Goal: Task Accomplishment & Management: Use online tool/utility

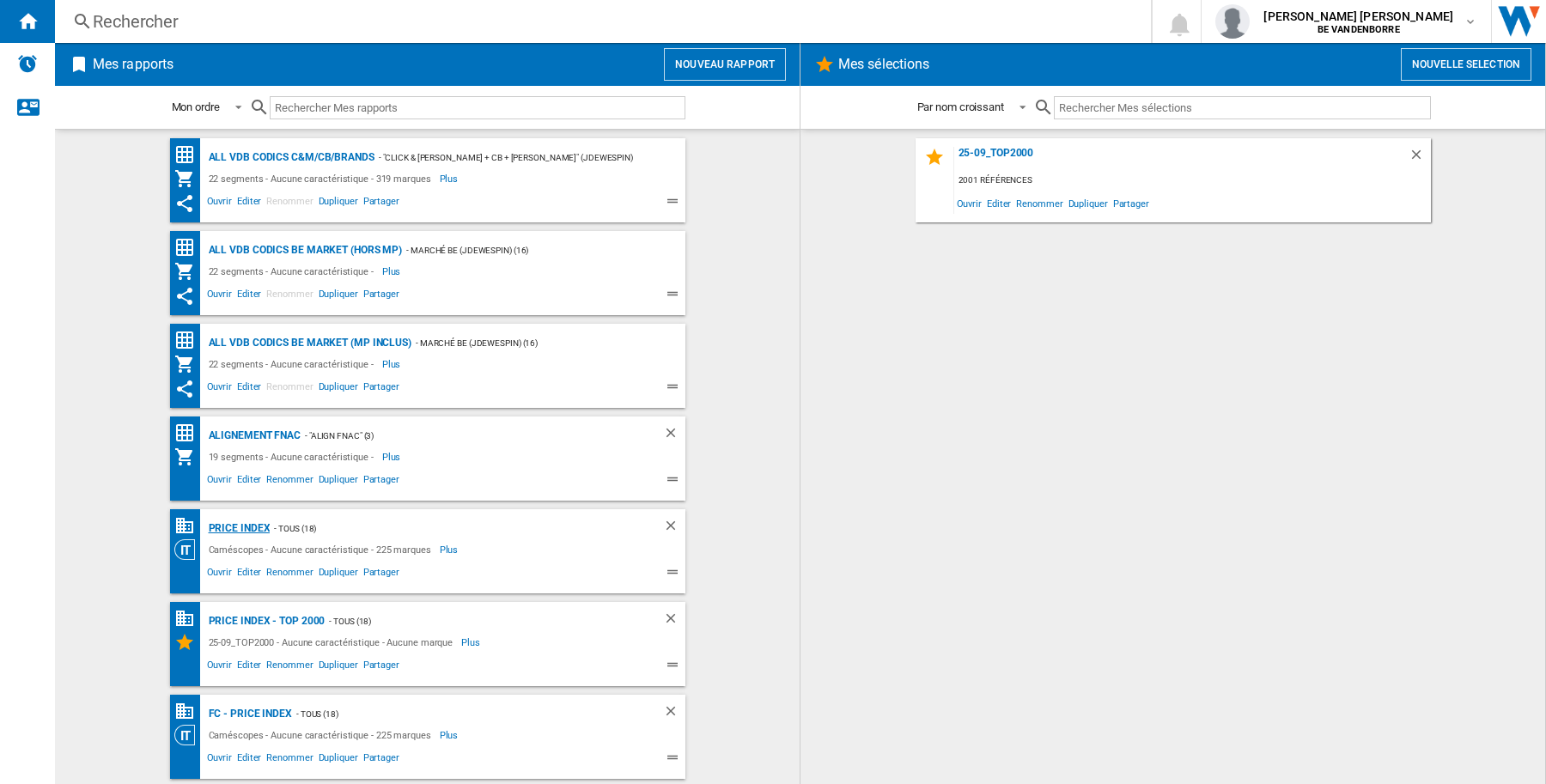
click at [215, 528] on div "PRICE INDEX" at bounding box center [237, 528] width 66 height 22
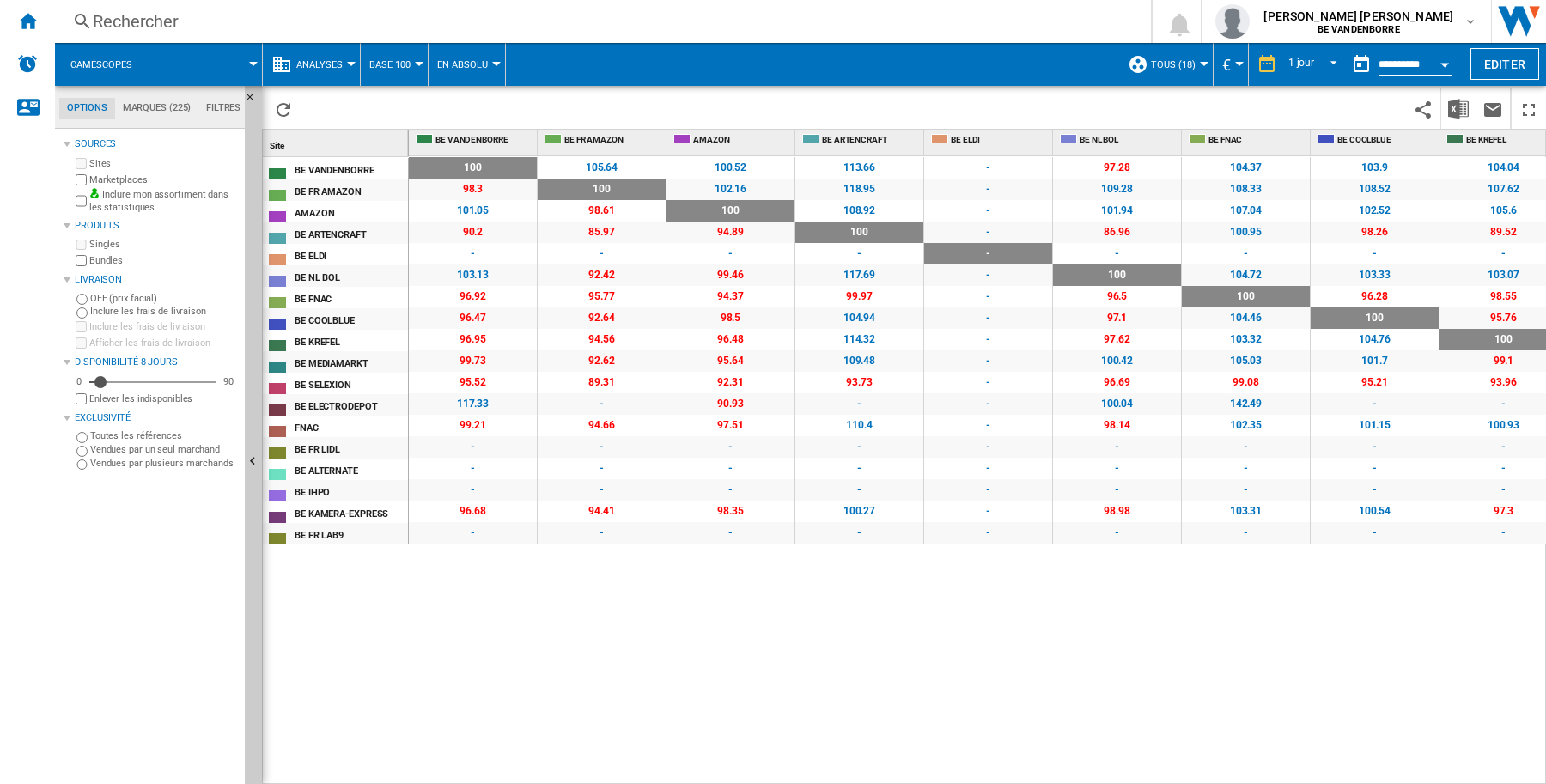
click at [415, 62] on div at bounding box center [418, 63] width 9 height 4
click at [421, 145] on span "Références Communes" at bounding box center [442, 148] width 137 height 16
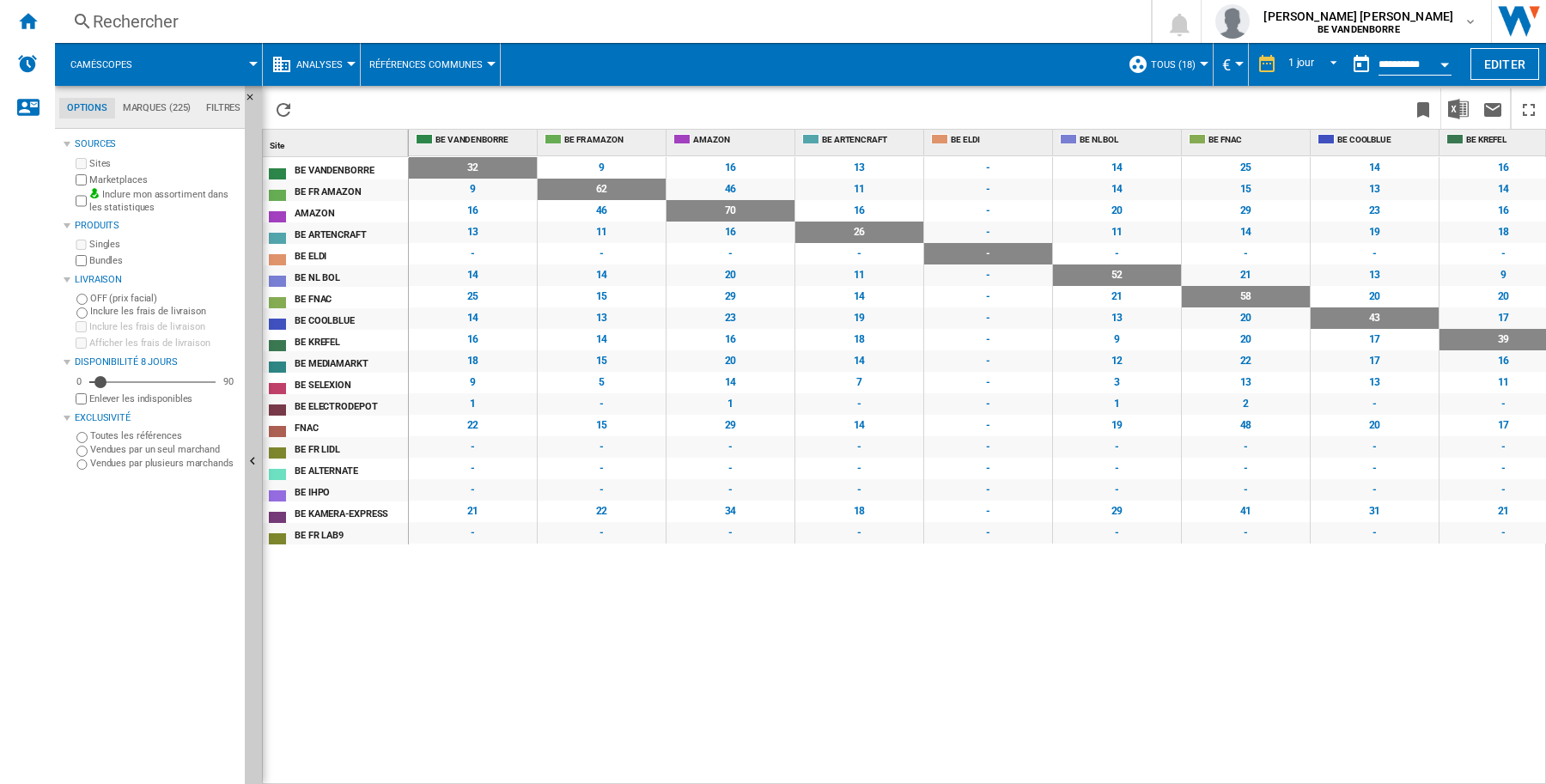
click at [246, 65] on span at bounding box center [205, 63] width 97 height 43
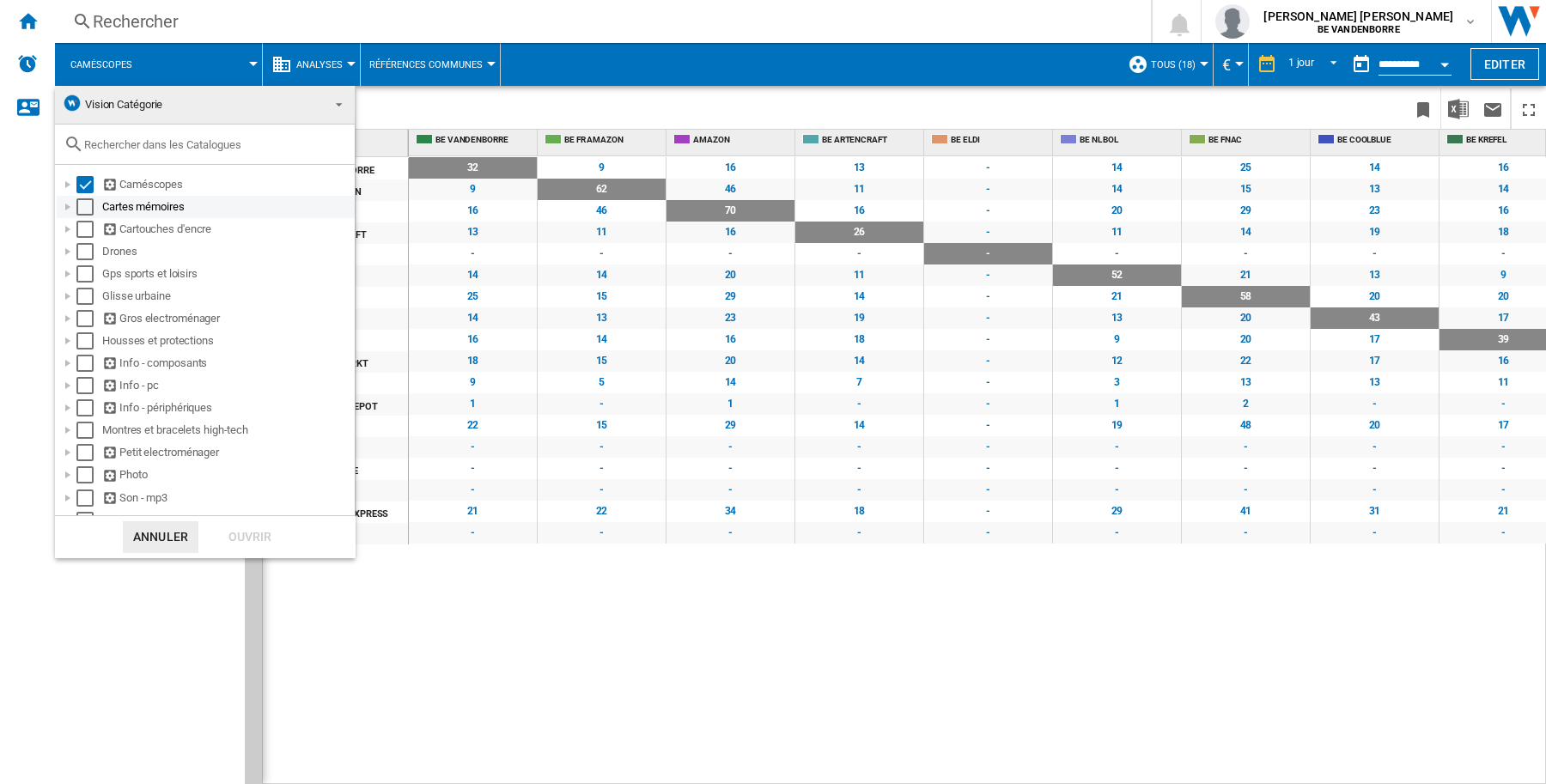
click at [83, 202] on div "Select" at bounding box center [84, 206] width 17 height 17
click at [78, 229] on div "Select" at bounding box center [84, 229] width 17 height 17
click at [78, 251] on div "Select" at bounding box center [84, 251] width 17 height 17
click at [80, 278] on div "Select" at bounding box center [84, 274] width 17 height 17
click at [80, 298] on div "Select" at bounding box center [84, 295] width 17 height 17
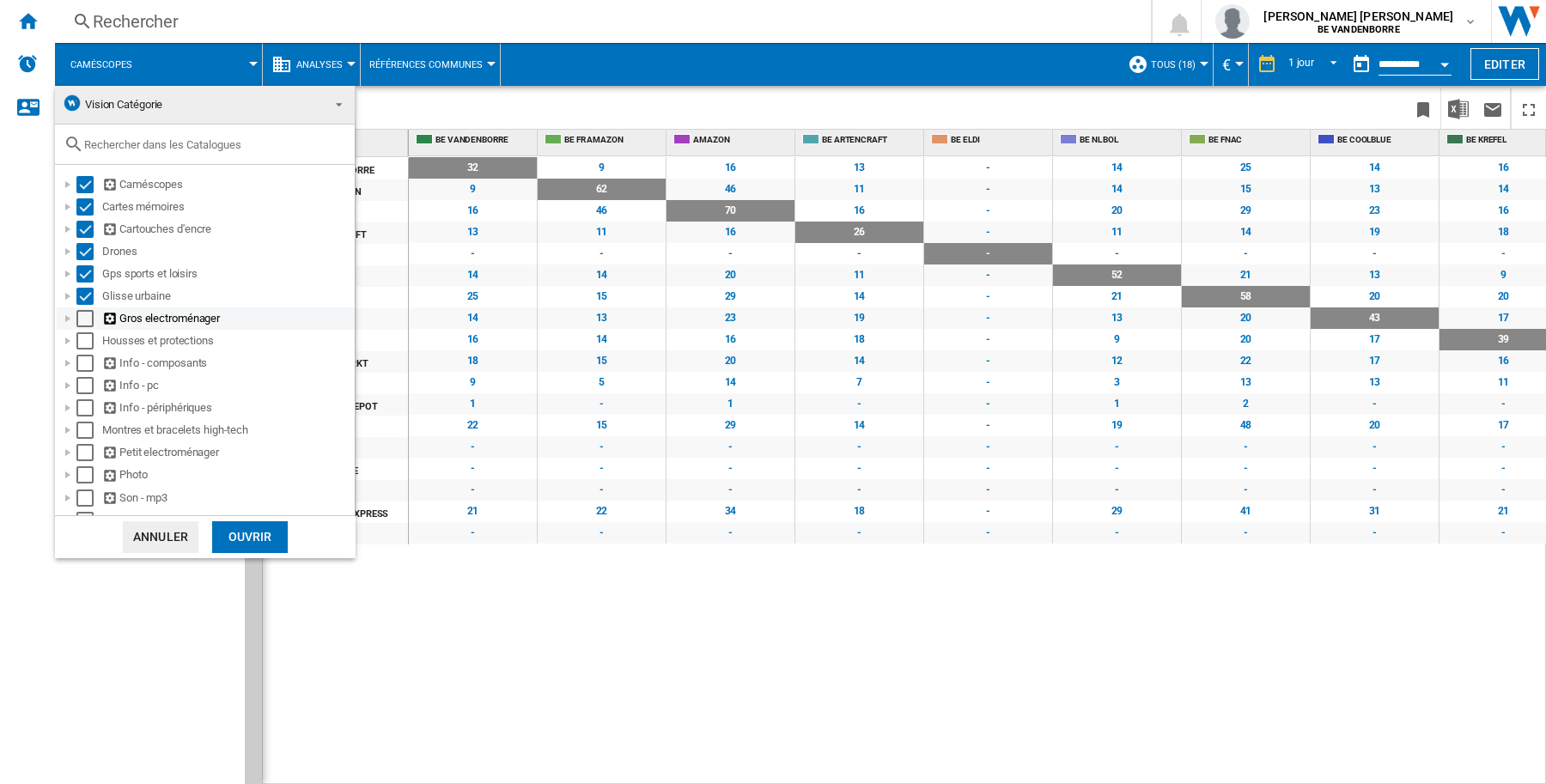
drag, startPoint x: 80, startPoint y: 318, endPoint x: 84, endPoint y: 336, distance: 18.4
click at [81, 318] on div "Select" at bounding box center [84, 318] width 17 height 17
click at [84, 342] on div "Select" at bounding box center [84, 340] width 17 height 17
click at [84, 362] on div "Select" at bounding box center [84, 363] width 17 height 17
click at [79, 385] on div "Select" at bounding box center [84, 385] width 17 height 17
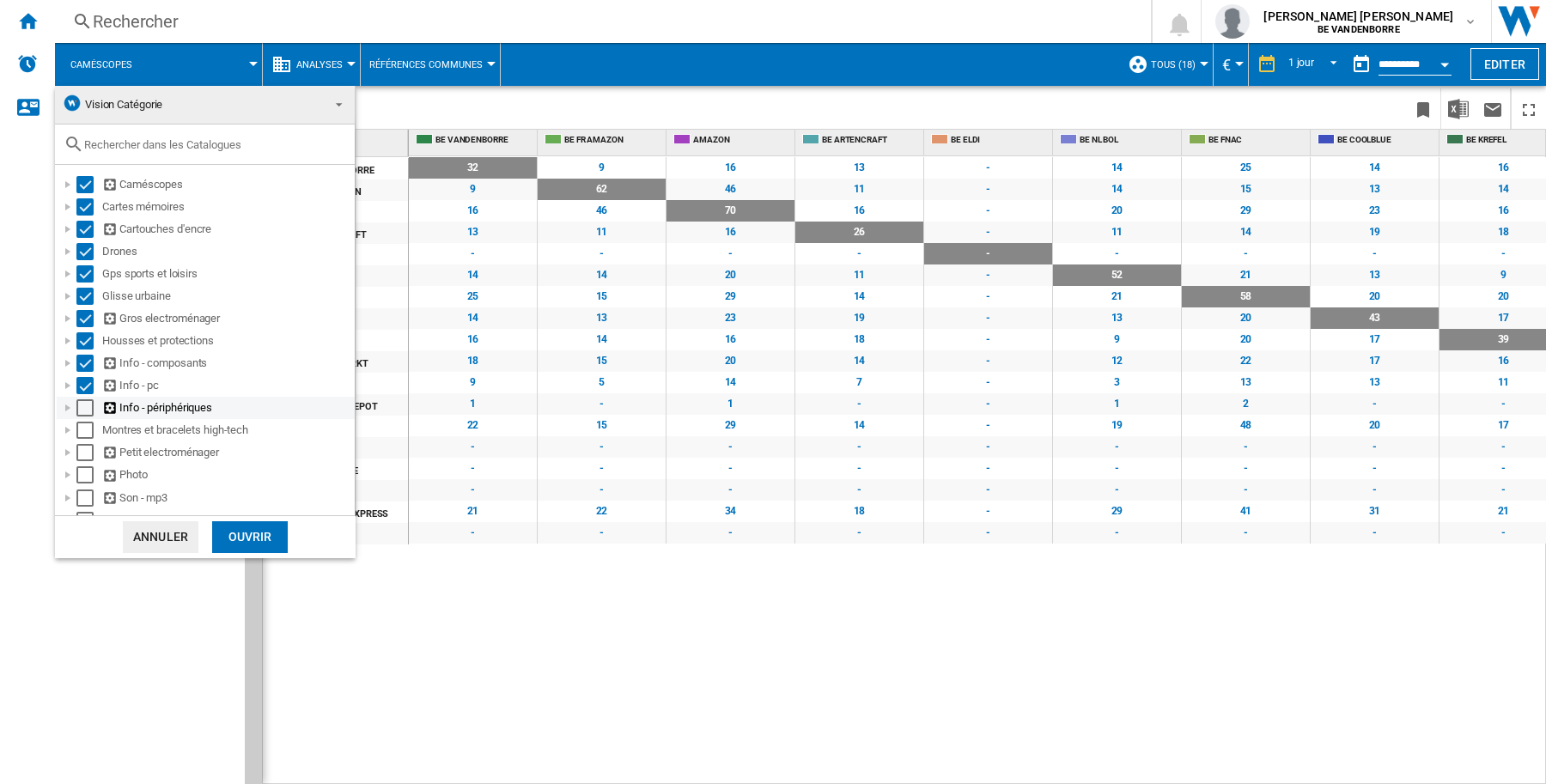
click at [80, 407] on div "Select" at bounding box center [84, 407] width 17 height 17
click at [78, 433] on div "Select" at bounding box center [84, 429] width 17 height 17
click at [83, 457] on div "Select" at bounding box center [84, 452] width 17 height 17
click at [84, 475] on div "Select" at bounding box center [84, 474] width 17 height 17
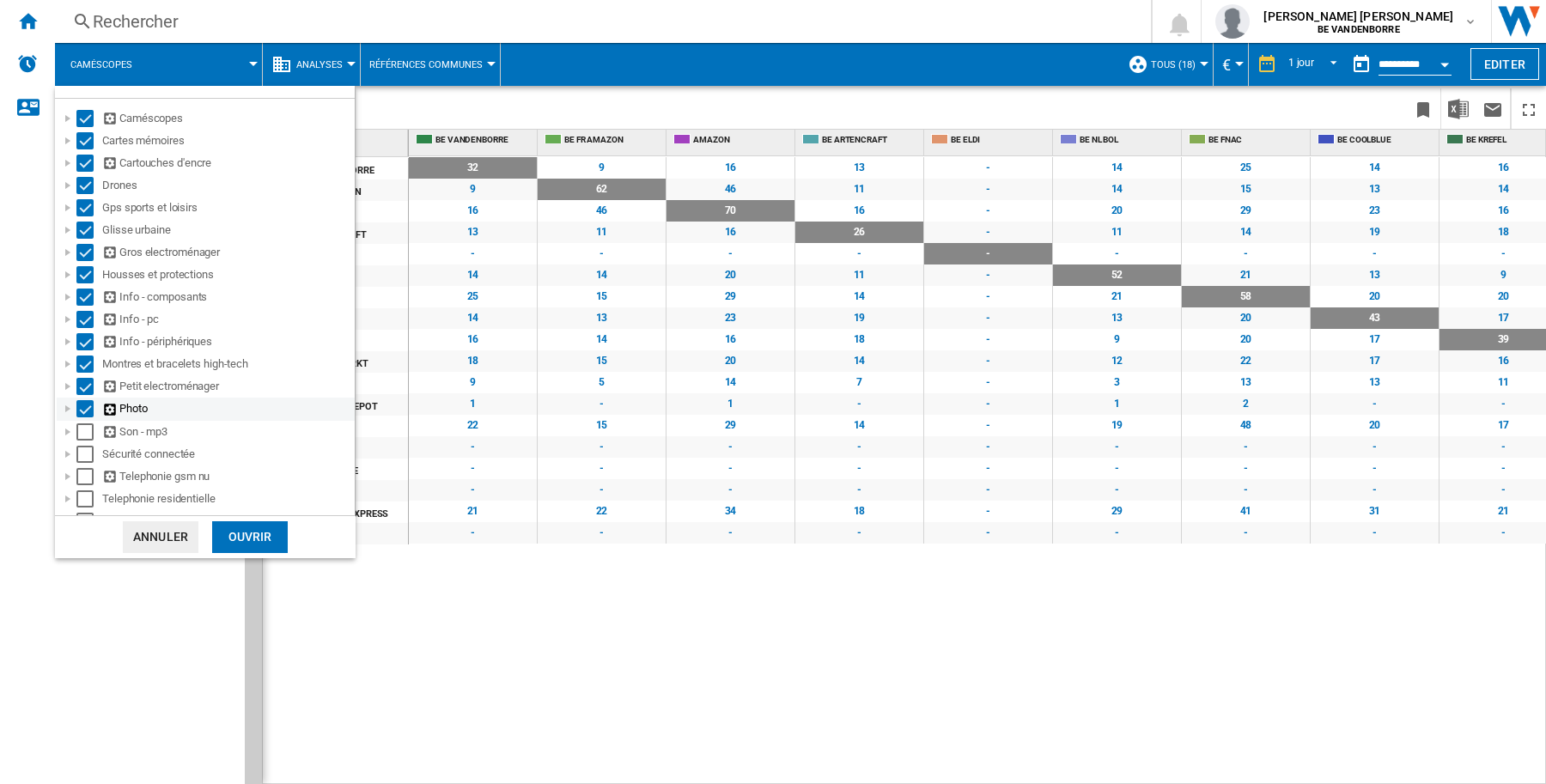
scroll to position [82, 0]
click at [86, 413] on div "Select" at bounding box center [84, 415] width 17 height 17
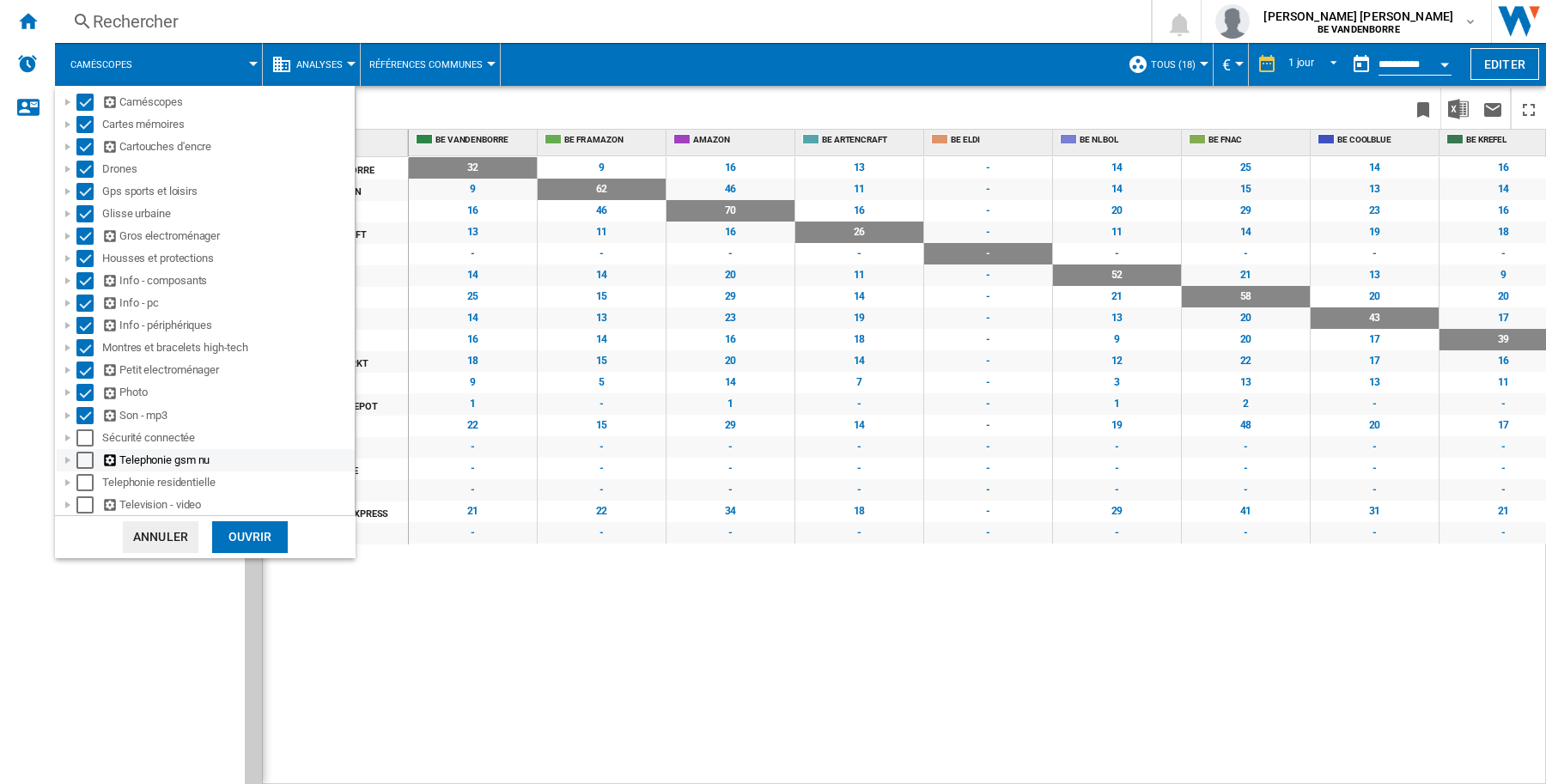
drag, startPoint x: 84, startPoint y: 435, endPoint x: 82, endPoint y: 453, distance: 18.1
click at [84, 436] on div "Select" at bounding box center [84, 437] width 17 height 17
drag, startPoint x: 80, startPoint y: 461, endPoint x: 91, endPoint y: 478, distance: 20.2
click at [80, 464] on div "Select" at bounding box center [84, 460] width 17 height 17
click at [88, 486] on div "Select" at bounding box center [84, 482] width 17 height 17
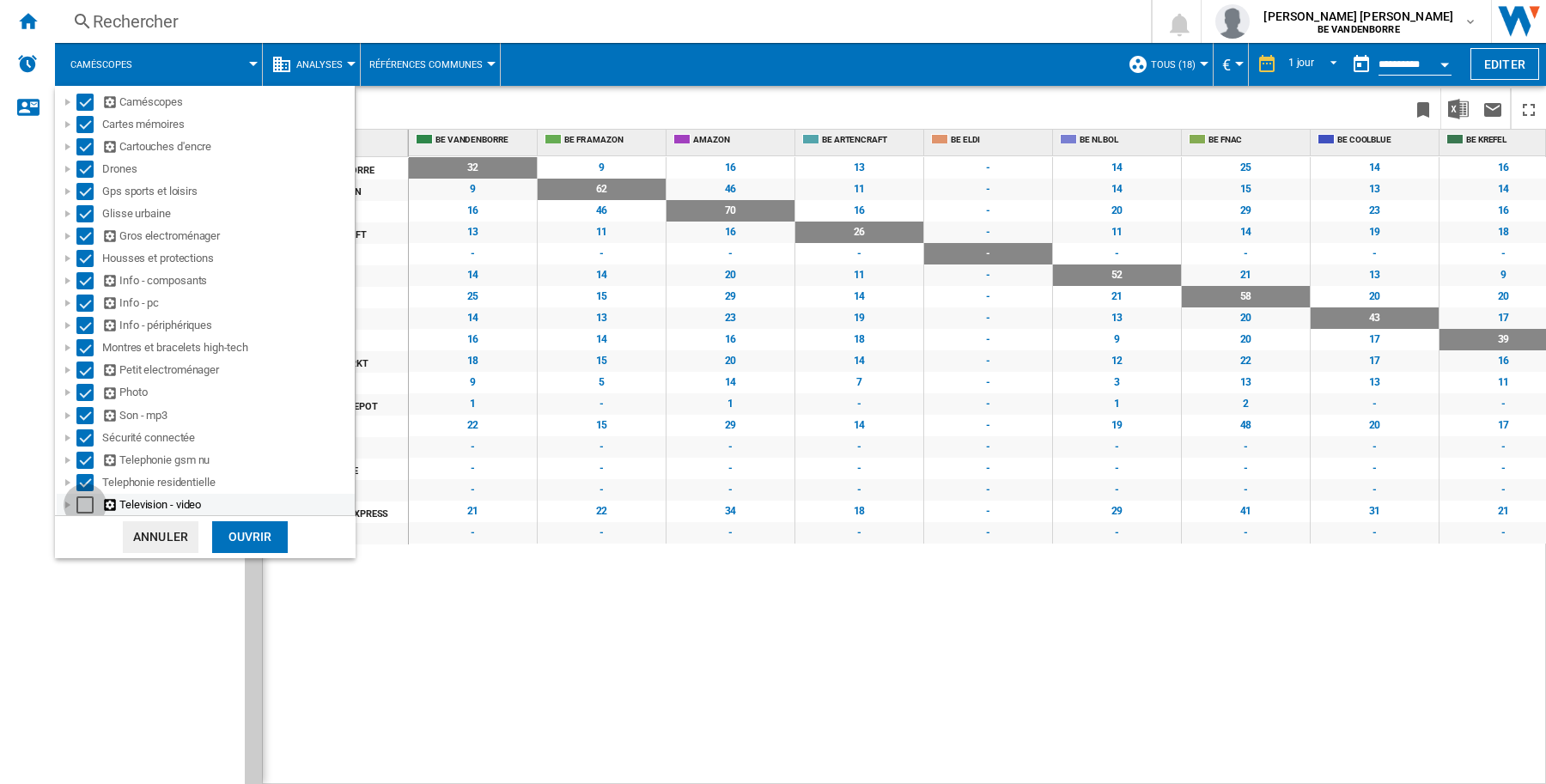
click at [86, 498] on div "Select" at bounding box center [84, 504] width 17 height 17
click at [260, 542] on div "Ouvrir" at bounding box center [250, 537] width 75 height 32
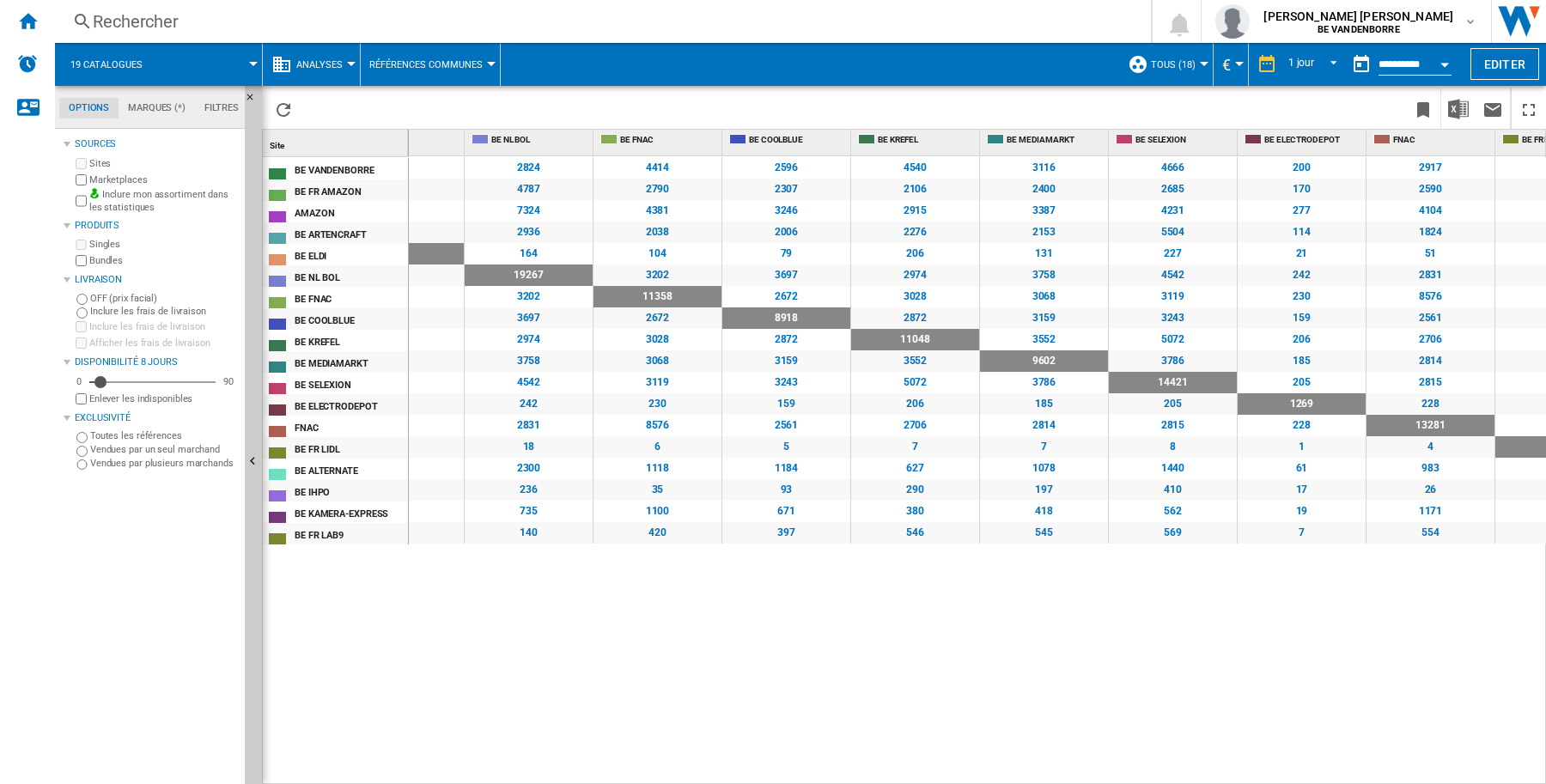
scroll to position [0, 621]
